Goal: Information Seeking & Learning: Understand process/instructions

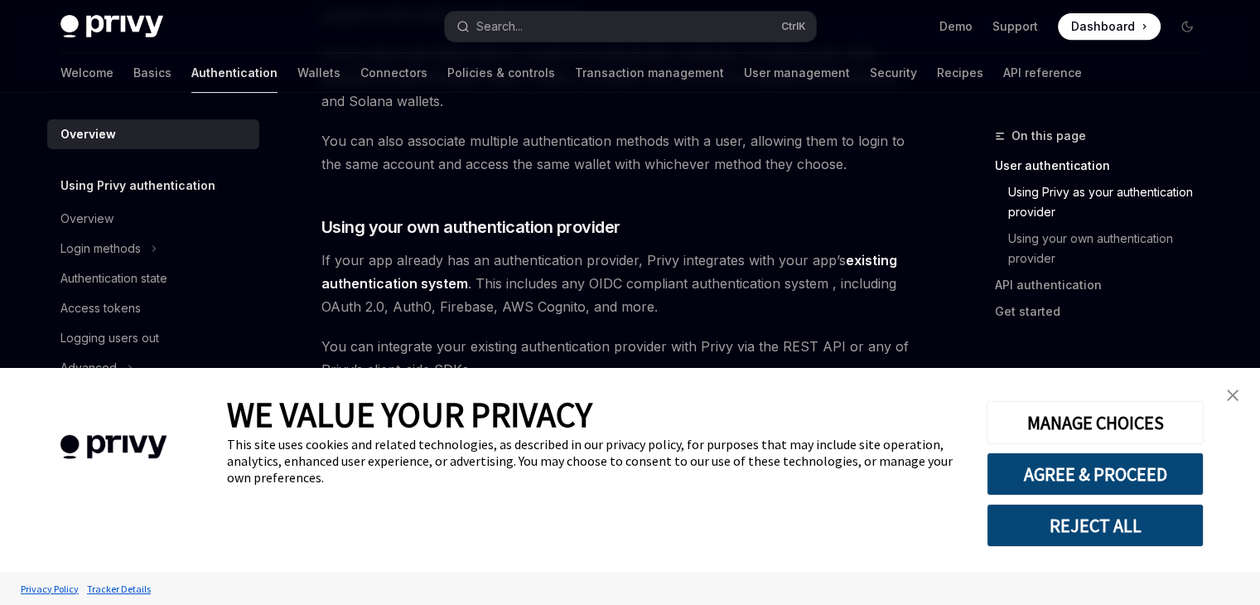
type textarea "*"
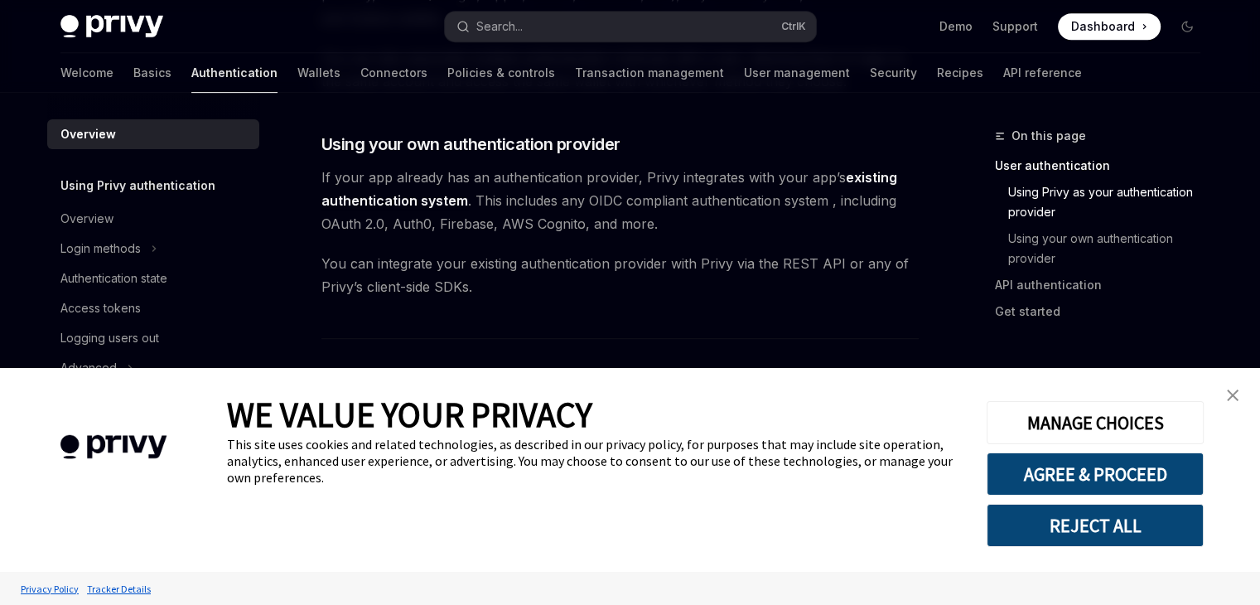
click at [1237, 396] on img "close banner" at bounding box center [1233, 395] width 12 height 12
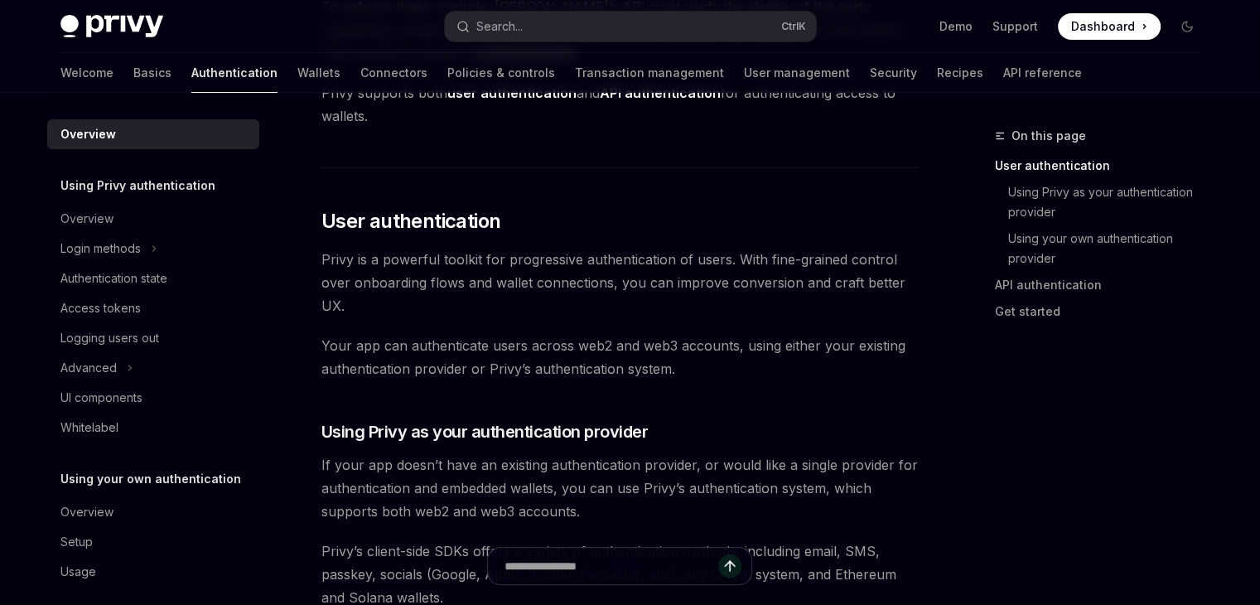
scroll to position [0, 0]
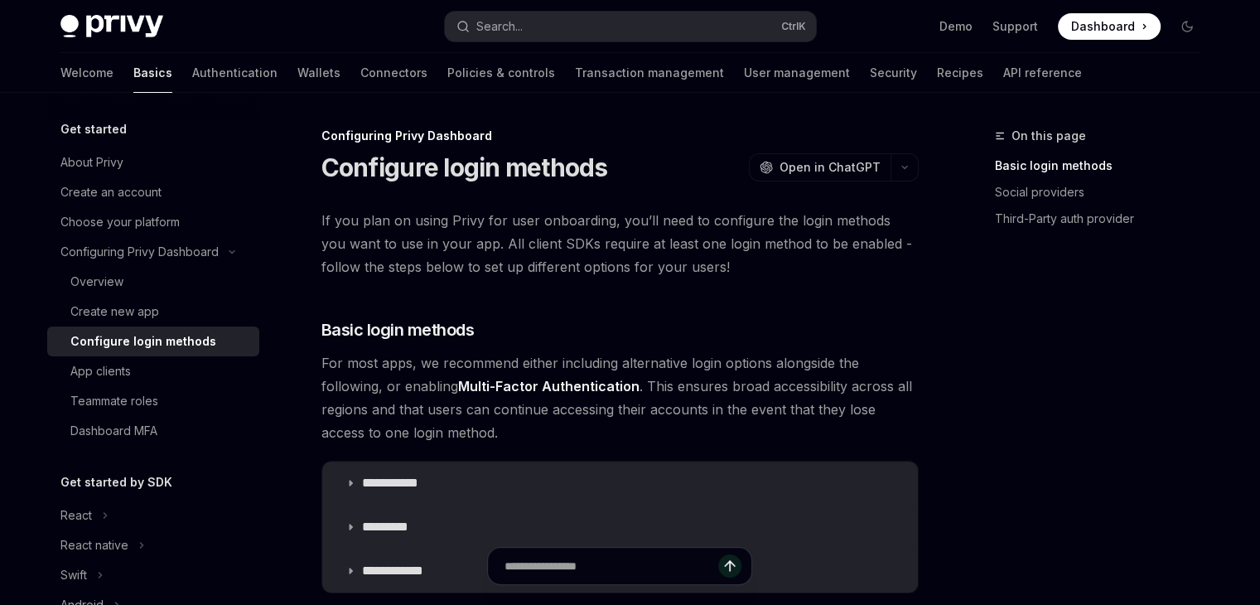
type textarea "*"
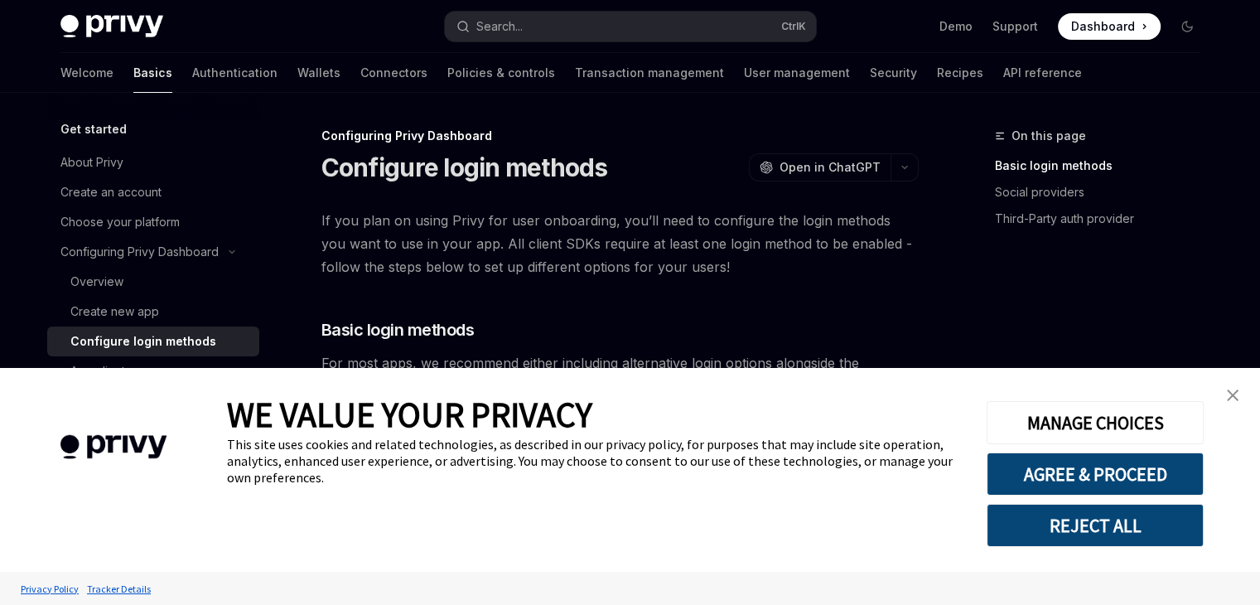
scroll to position [83, 0]
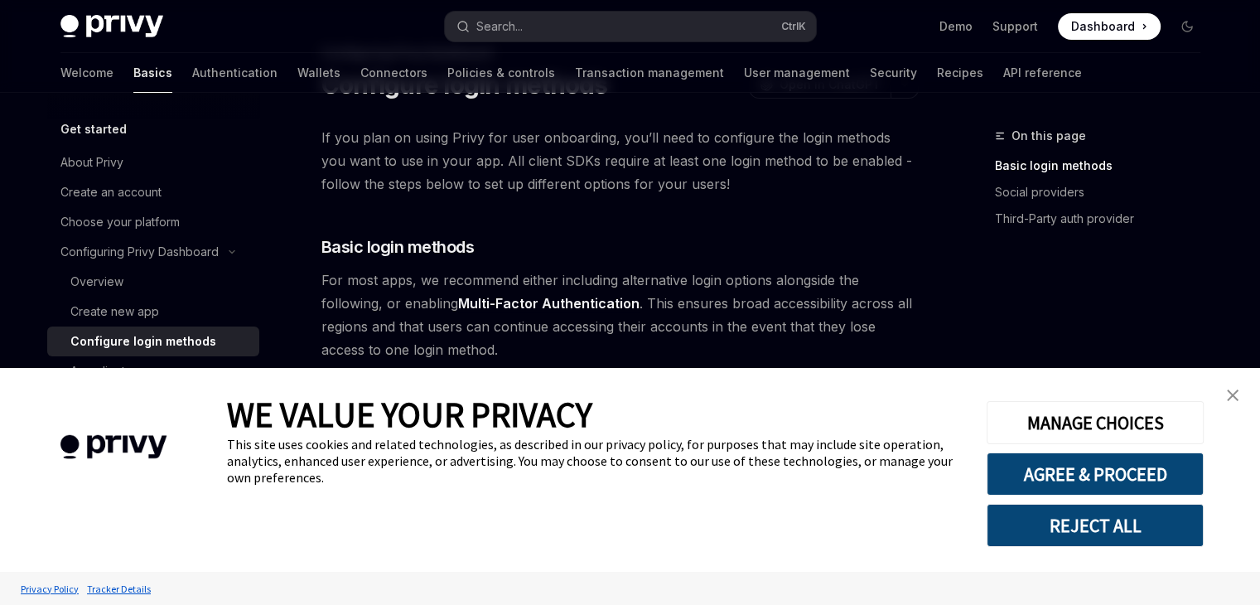
drag, startPoint x: 1092, startPoint y: 466, endPoint x: 775, endPoint y: 413, distance: 321.6
click at [1092, 467] on button "AGREE & PROCEED" at bounding box center [1094, 473] width 217 height 43
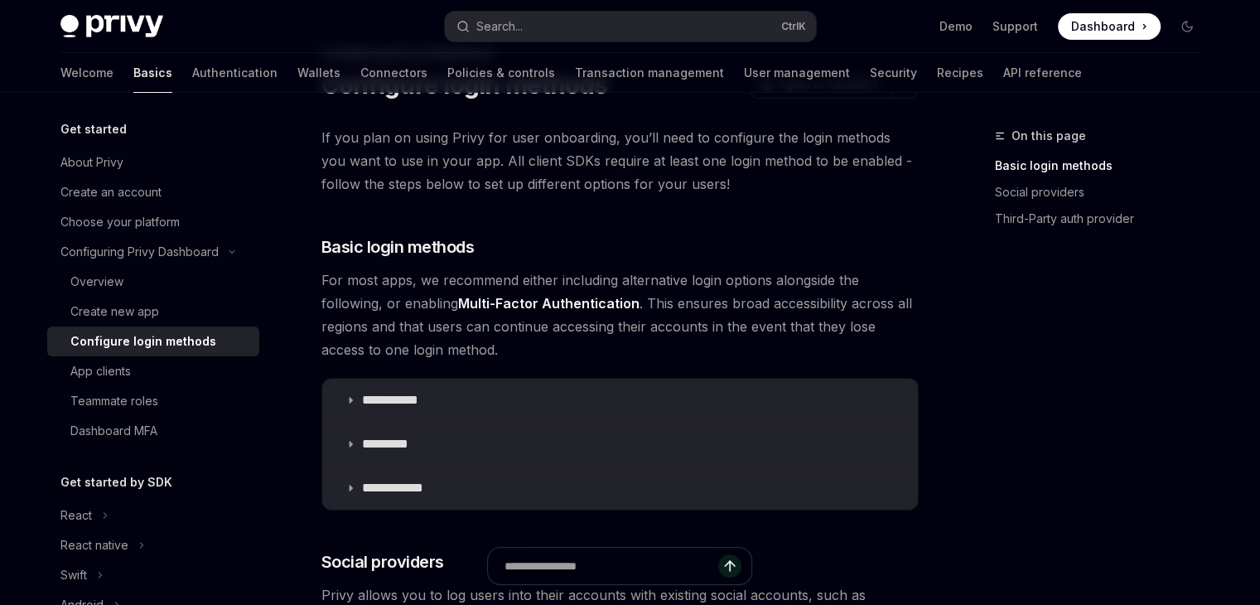
scroll to position [248, 0]
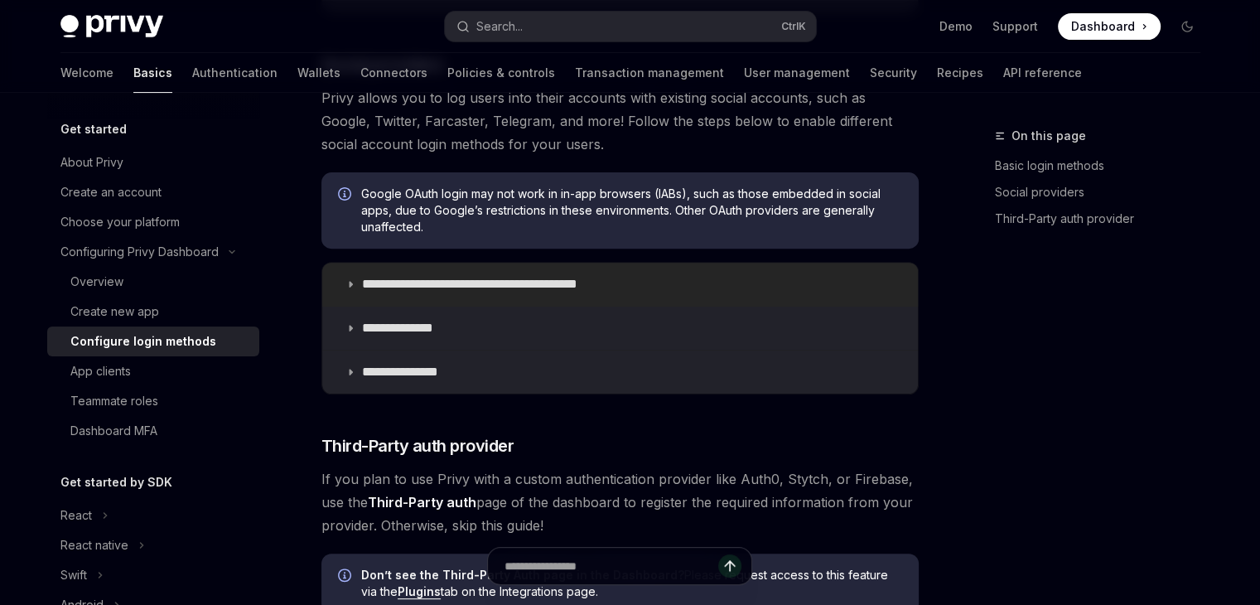
click at [405, 285] on p "**********" at bounding box center [498, 284] width 273 height 17
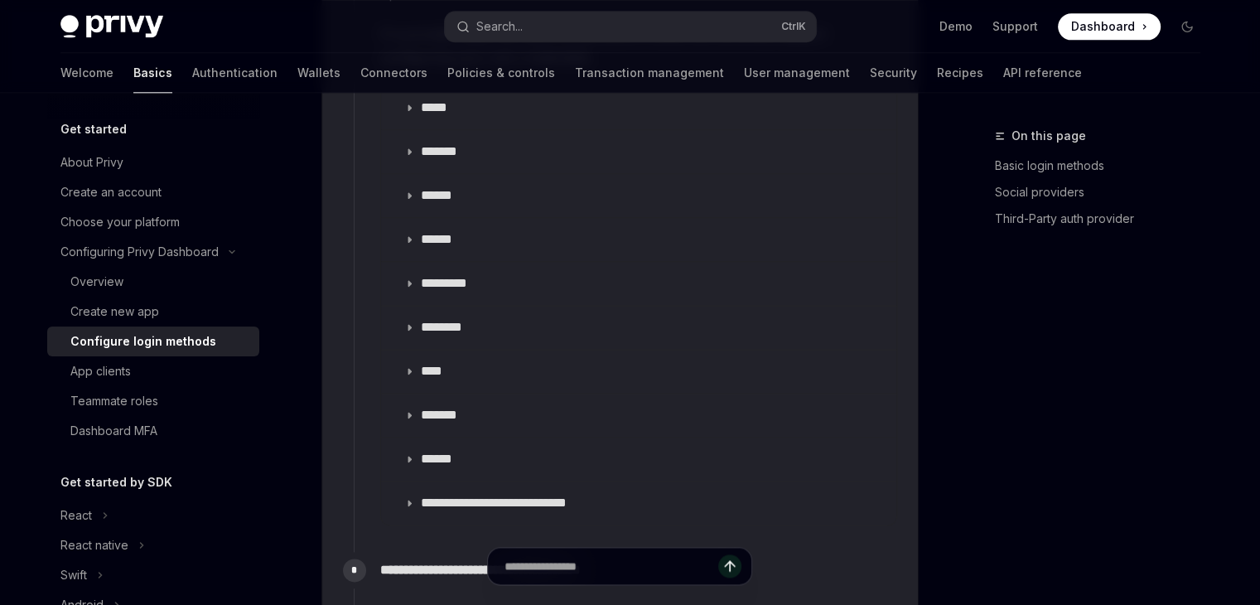
scroll to position [1988, 0]
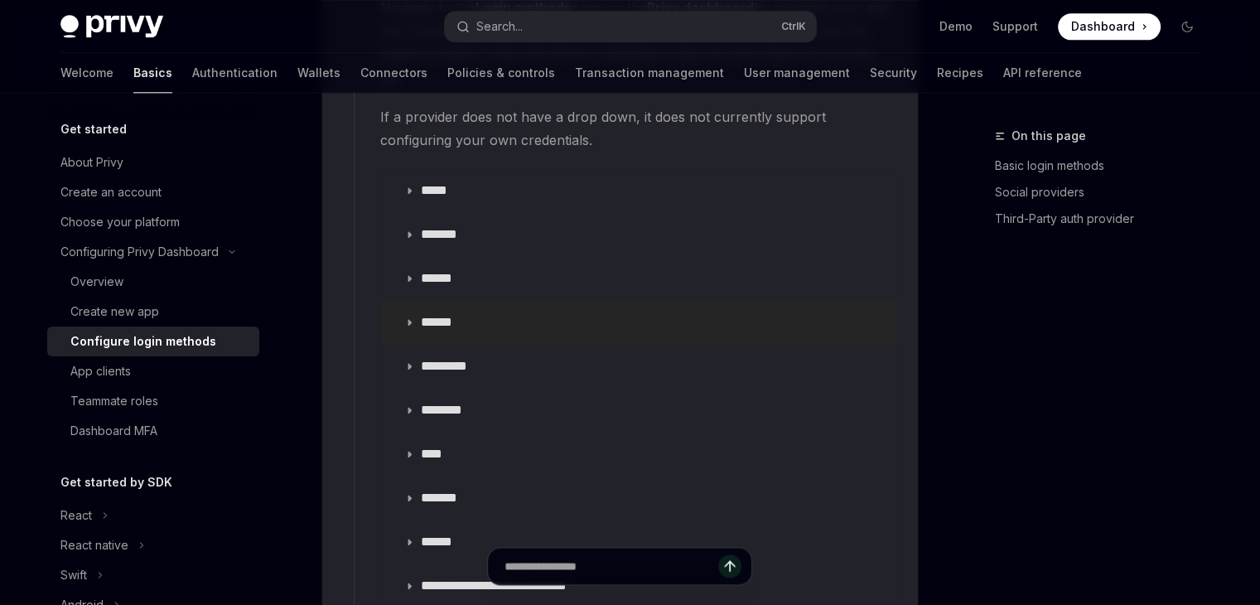
click at [447, 314] on p "******" at bounding box center [444, 322] width 46 height 17
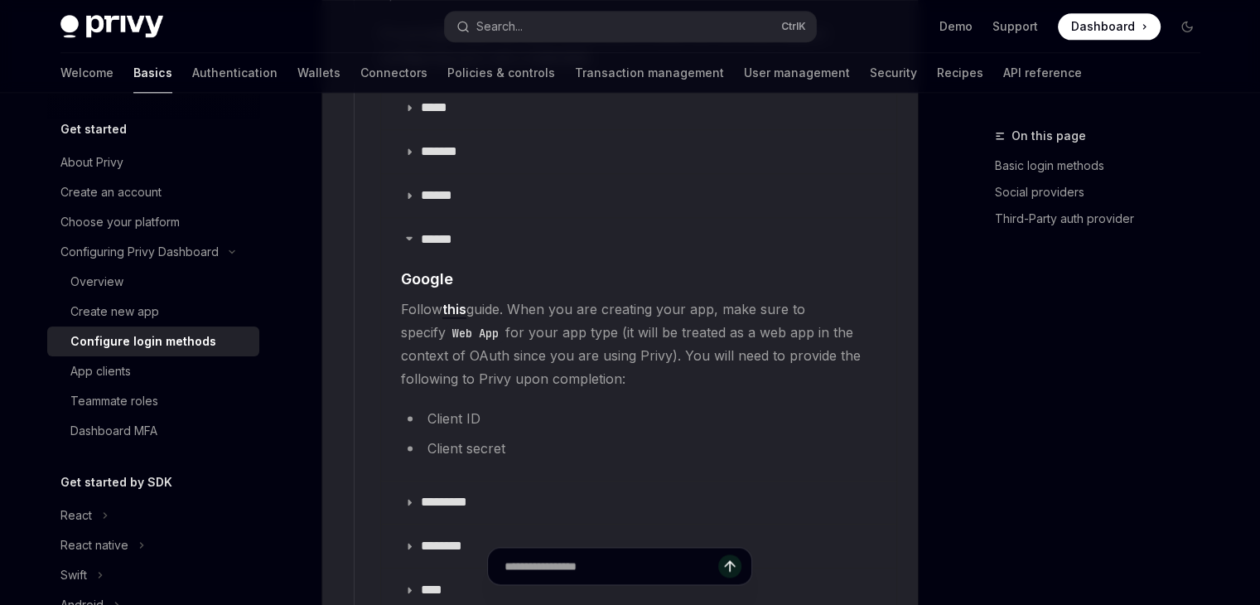
scroll to position [2319, 0]
